Goal: Information Seeking & Learning: Learn about a topic

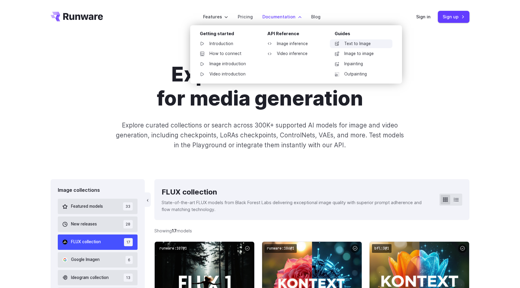
click at [351, 45] on link "Text to Image" at bounding box center [361, 43] width 63 height 9
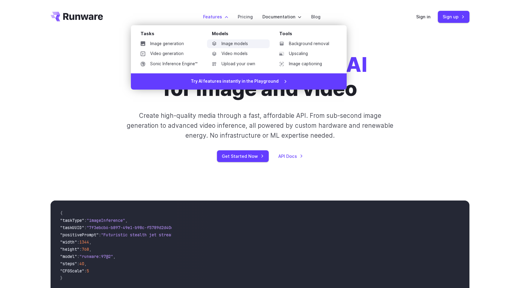
click at [234, 42] on link "Image models" at bounding box center [238, 43] width 63 height 9
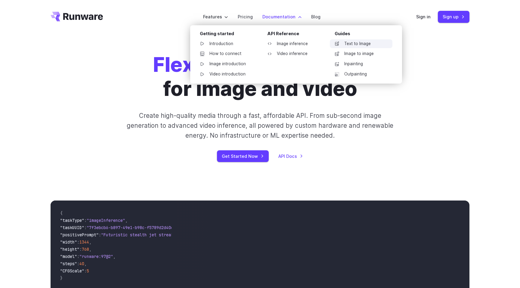
click at [349, 43] on link "Text to Image" at bounding box center [361, 43] width 63 height 9
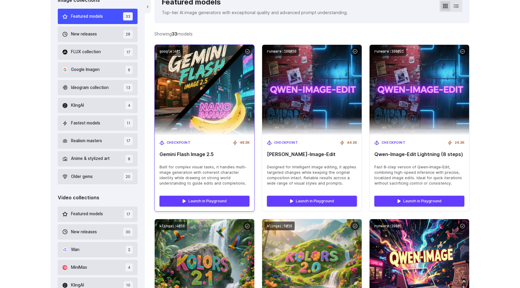
scroll to position [190, 0]
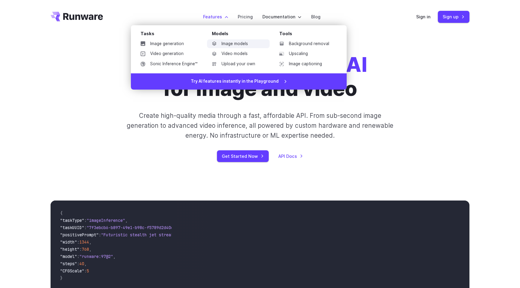
click at [224, 41] on link "Image models" at bounding box center [238, 43] width 63 height 9
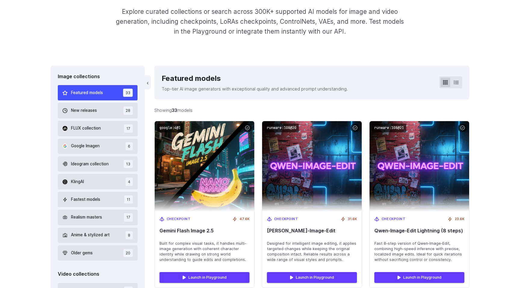
scroll to position [169, 0]
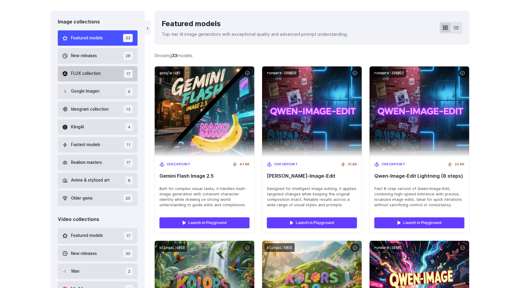
click at [107, 72] on button "FLUX collection 17" at bounding box center [98, 73] width 80 height 15
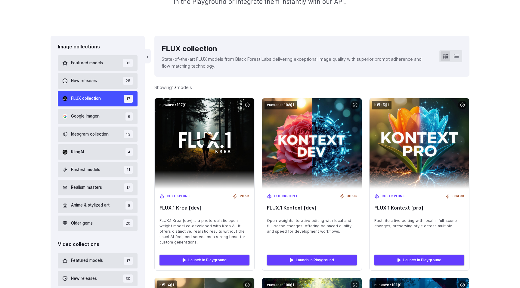
scroll to position [148, 0]
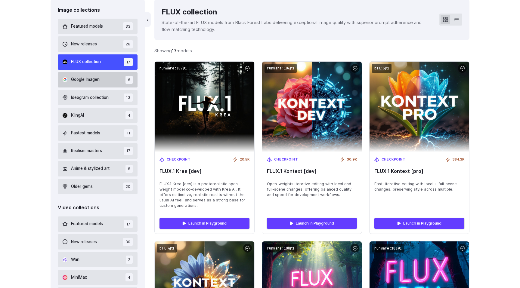
click at [109, 85] on button "Google Imagen 6" at bounding box center [98, 79] width 80 height 15
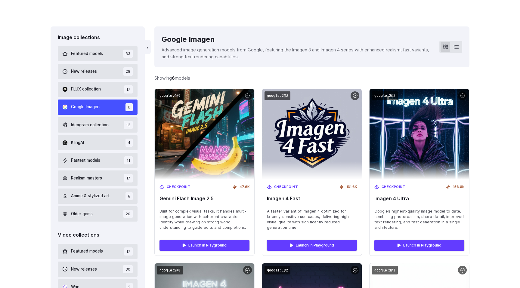
scroll to position [141, 0]
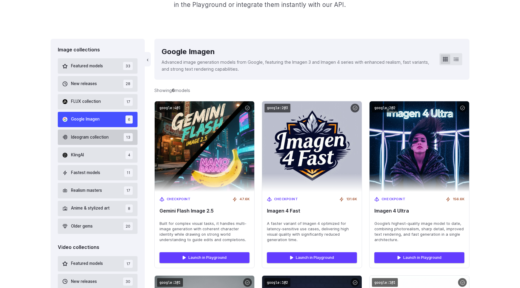
click at [118, 132] on button "Ideogram collection 13" at bounding box center [98, 137] width 80 height 15
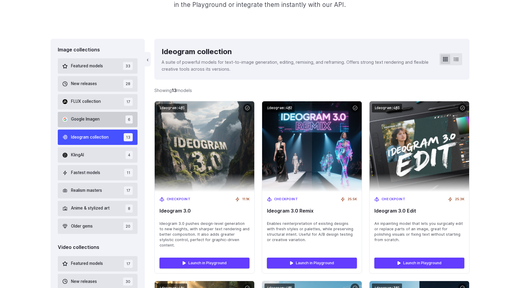
click at [115, 115] on button "Google Imagen 6" at bounding box center [98, 119] width 80 height 15
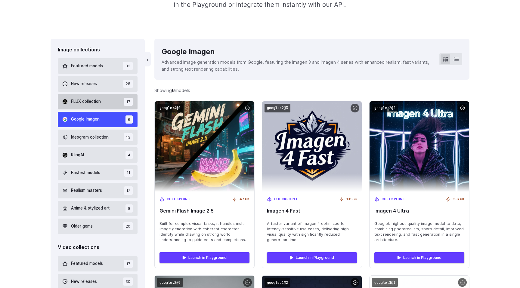
click at [115, 99] on button "FLUX collection 17" at bounding box center [98, 101] width 80 height 15
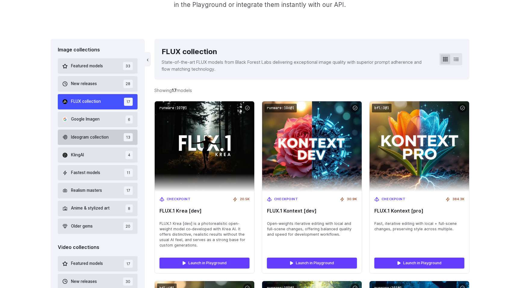
click at [115, 138] on button "Ideogram collection 13" at bounding box center [98, 137] width 80 height 15
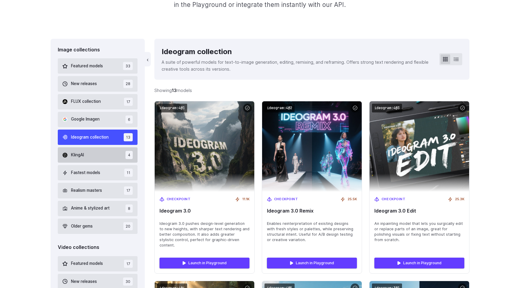
click at [109, 150] on button "KlingAI 4" at bounding box center [98, 154] width 80 height 15
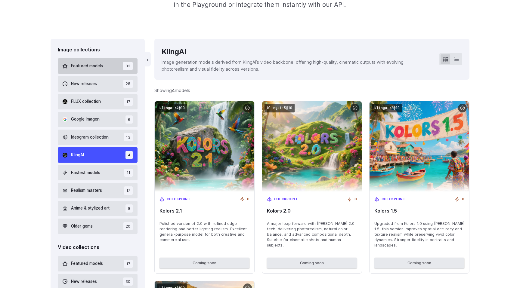
click at [120, 68] on button "Featured models 33" at bounding box center [98, 65] width 80 height 15
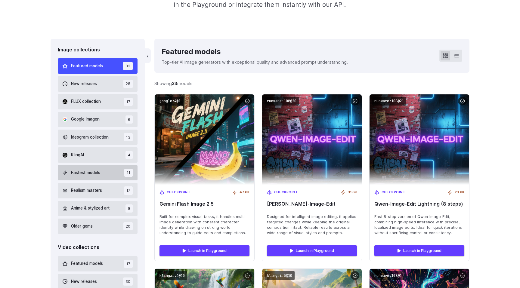
click at [110, 168] on button "Fastest models 11" at bounding box center [98, 172] width 80 height 15
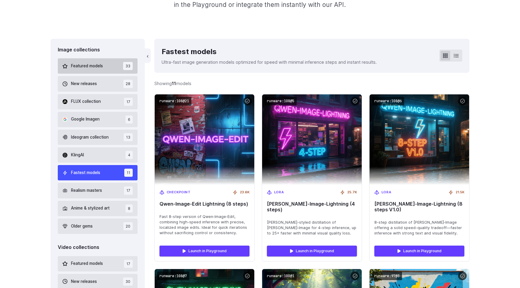
click at [112, 63] on button "Featured models 33" at bounding box center [98, 65] width 80 height 15
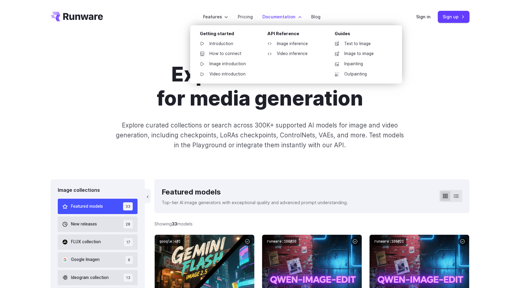
click at [285, 14] on label "Documentation" at bounding box center [281, 16] width 39 height 7
click at [282, 42] on link "Image inference" at bounding box center [293, 43] width 63 height 9
